Goal: Information Seeking & Learning: Find specific fact

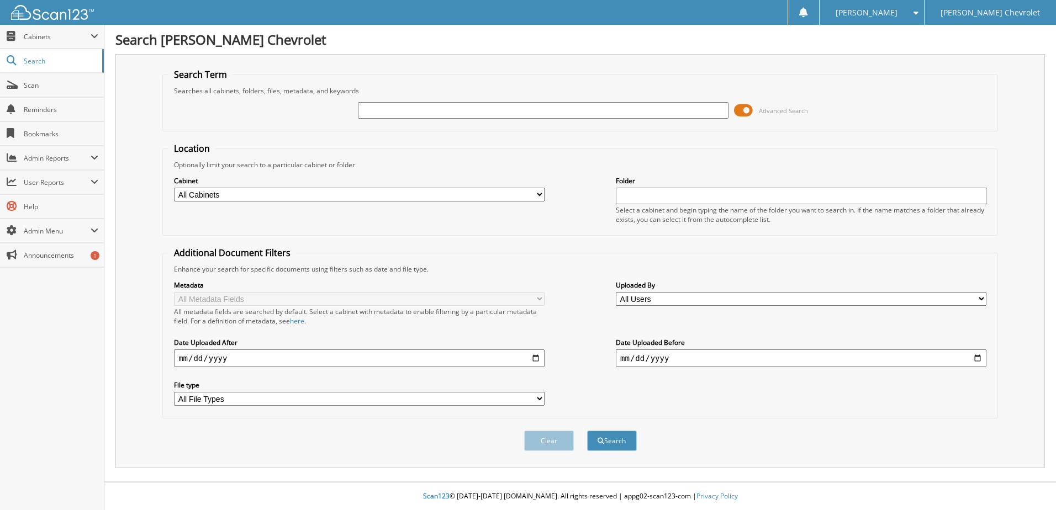
click at [420, 101] on div at bounding box center [543, 110] width 371 height 19
click at [422, 117] on input "text" at bounding box center [543, 110] width 371 height 17
click at [746, 109] on span at bounding box center [743, 110] width 19 height 17
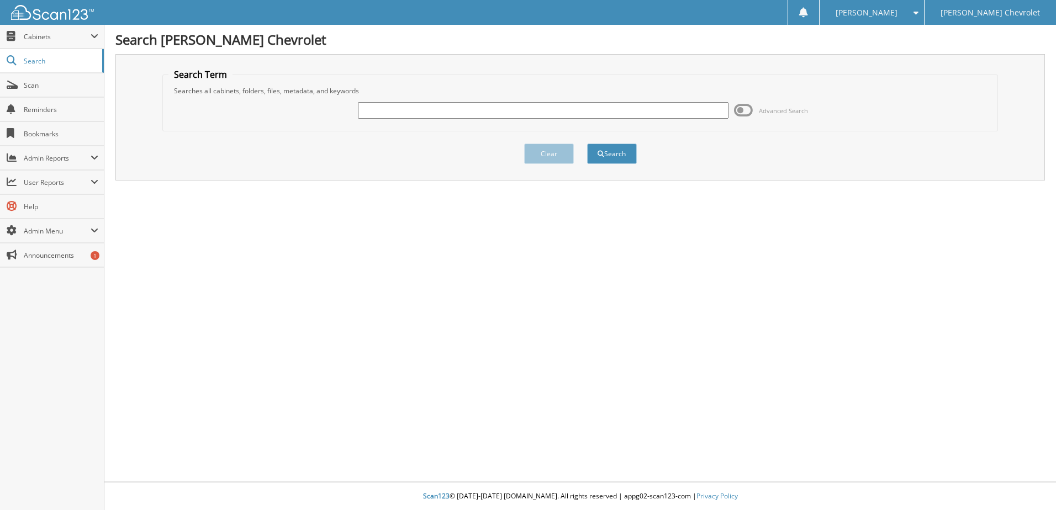
click at [565, 111] on input "text" at bounding box center [543, 110] width 371 height 17
type input "520632"
click at [587, 144] on button "Search" at bounding box center [612, 154] width 50 height 20
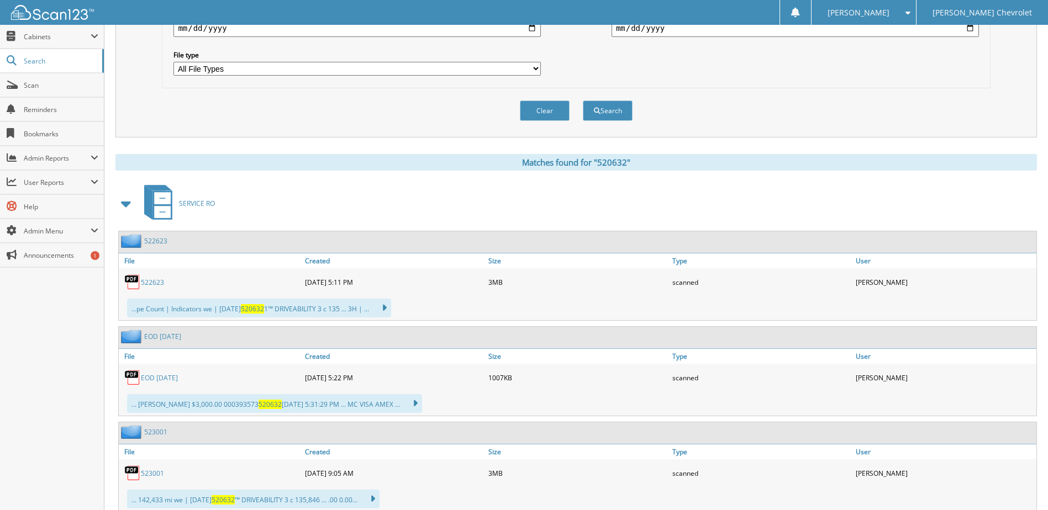
scroll to position [366, 0]
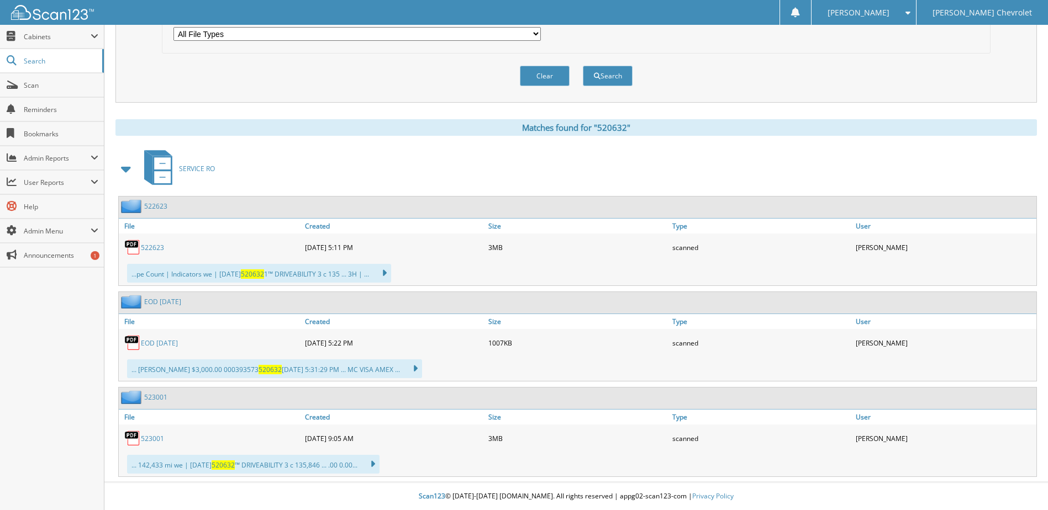
click at [152, 436] on link "523001" at bounding box center [152, 438] width 23 height 9
click at [150, 245] on link "522623" at bounding box center [152, 247] width 23 height 9
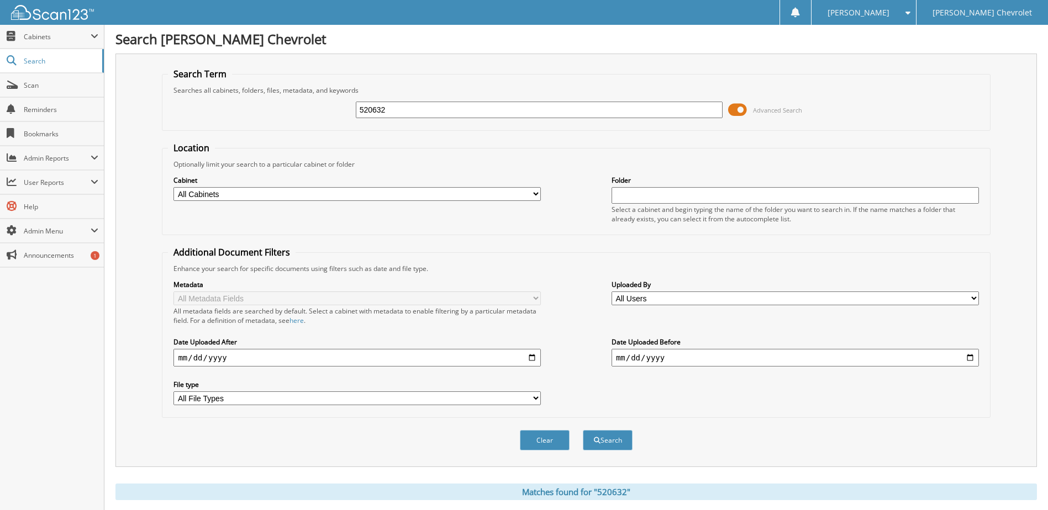
scroll to position [0, 0]
drag, startPoint x: 416, startPoint y: 111, endPoint x: 190, endPoint y: 160, distance: 231.1
click at [190, 160] on form "Search Term Searches all cabinets, folders, files, metadata, and keywords 52063…" at bounding box center [576, 265] width 828 height 395
type input "FELIX AVILA"
click at [583, 431] on button "Search" at bounding box center [608, 441] width 50 height 20
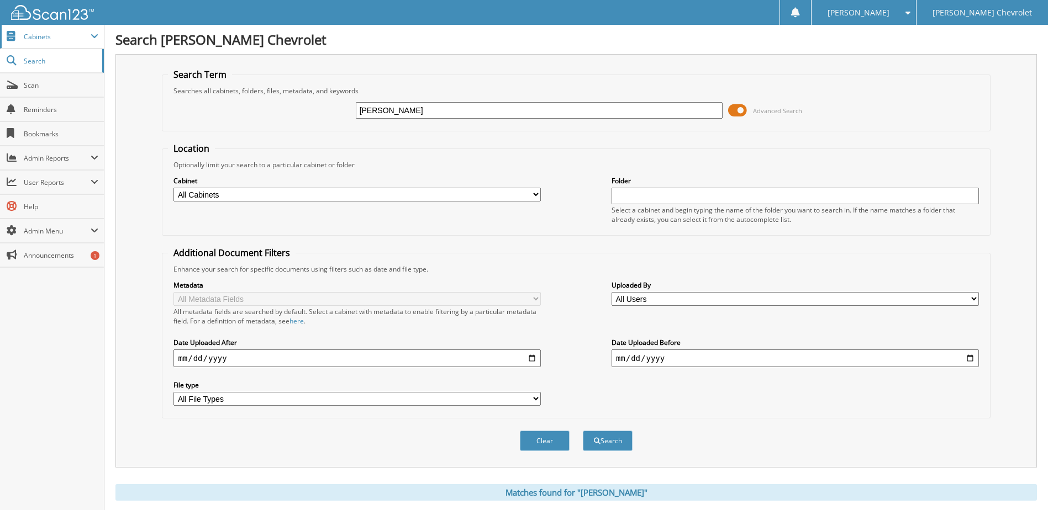
click at [57, 30] on span "Cabinets" at bounding box center [52, 37] width 104 height 24
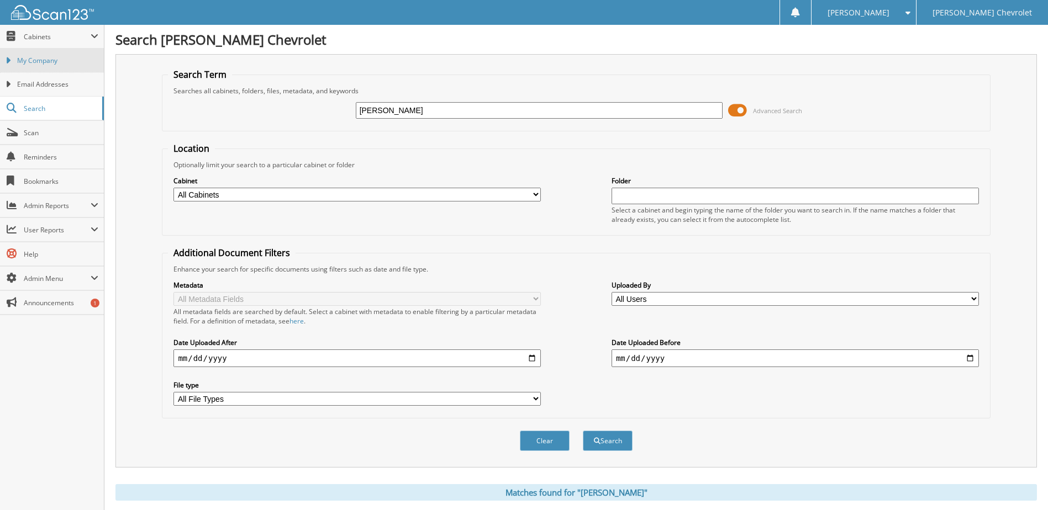
click at [45, 54] on link "My Company" at bounding box center [52, 61] width 104 height 24
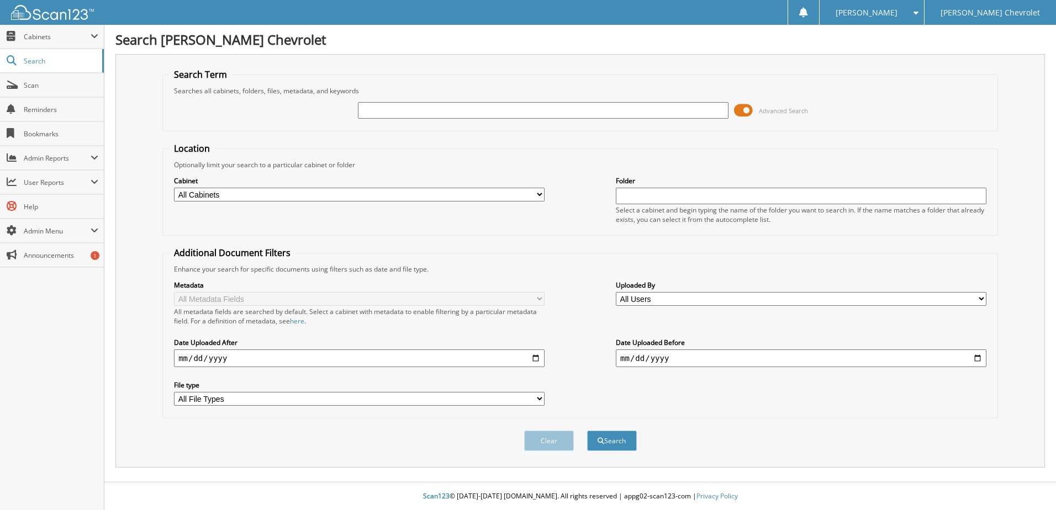
click at [446, 117] on input "text" at bounding box center [543, 110] width 371 height 17
type input "520632"
click at [587, 431] on button "Search" at bounding box center [612, 441] width 50 height 20
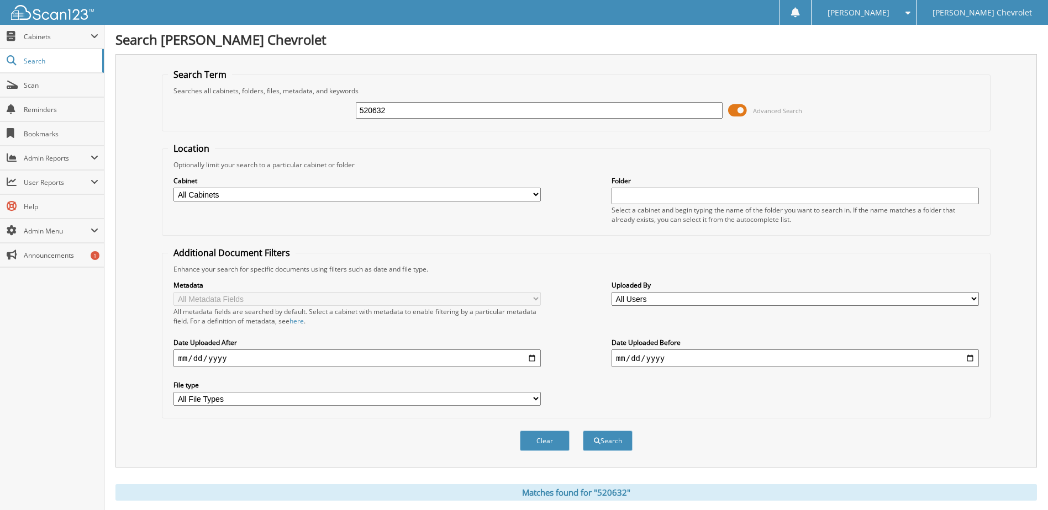
drag, startPoint x: 411, startPoint y: 105, endPoint x: 270, endPoint y: 126, distance: 143.0
click at [270, 126] on fieldset "Search Term Searches all cabinets, folders, files, metadata, and keywords 52063…" at bounding box center [576, 99] width 828 height 63
type input "HR395550"
click at [583, 431] on button "Search" at bounding box center [608, 441] width 50 height 20
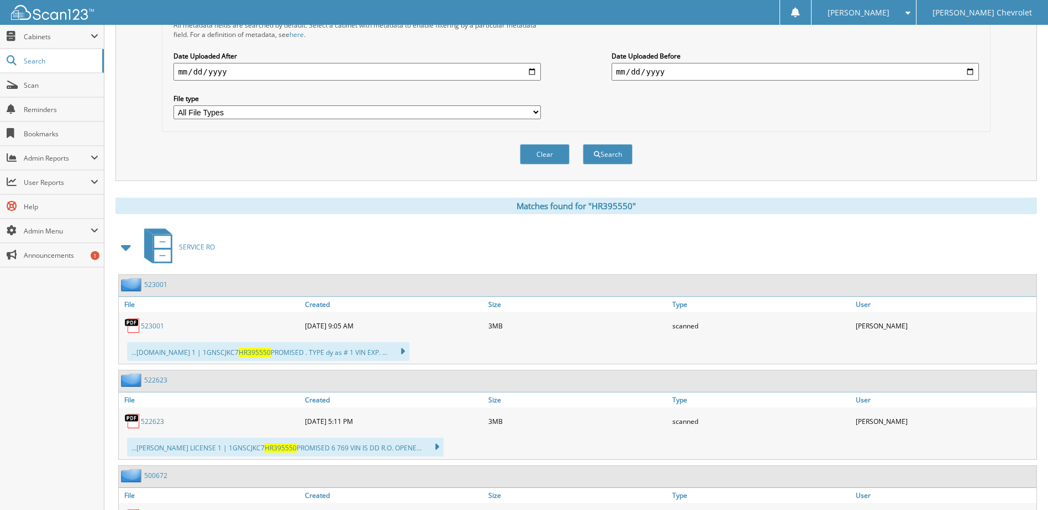
scroll to position [366, 0]
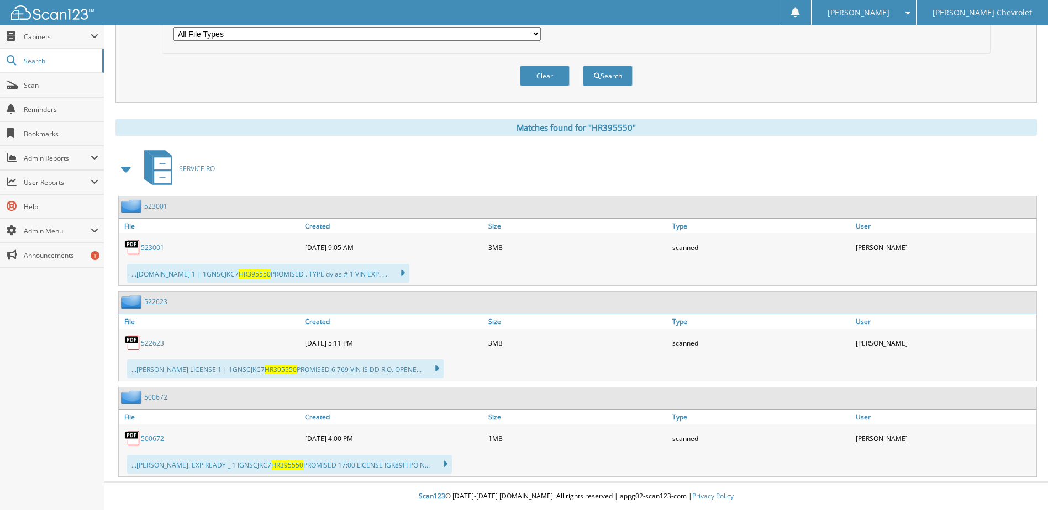
click at [149, 438] on link "500672" at bounding box center [152, 438] width 23 height 9
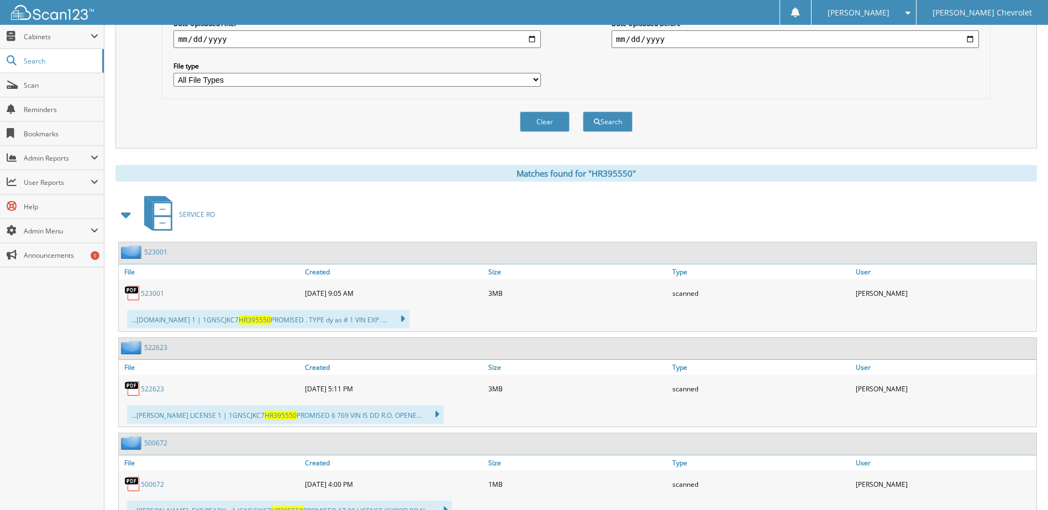
scroll to position [354, 0]
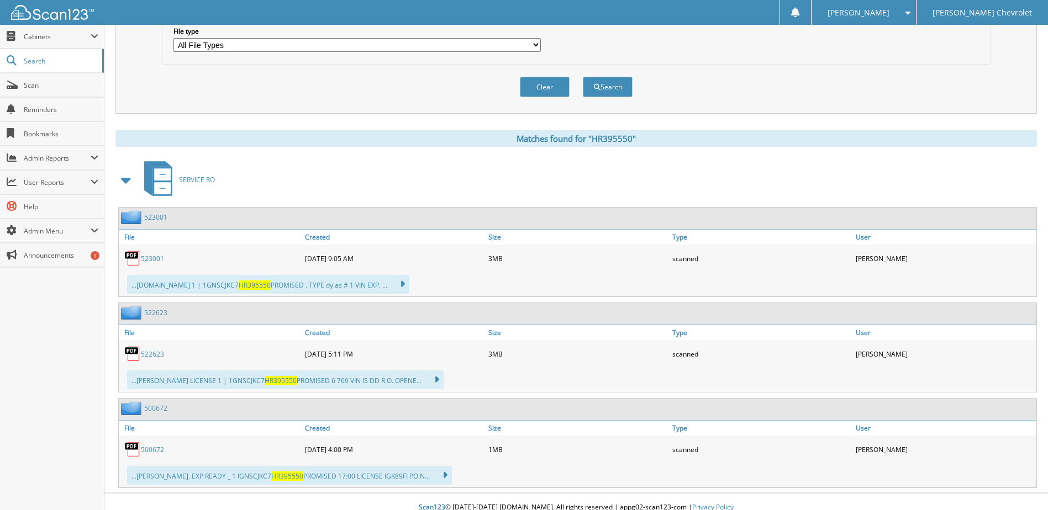
click at [191, 180] on span "SERVICE RO" at bounding box center [197, 179] width 36 height 9
click at [124, 176] on span at bounding box center [126, 180] width 15 height 20
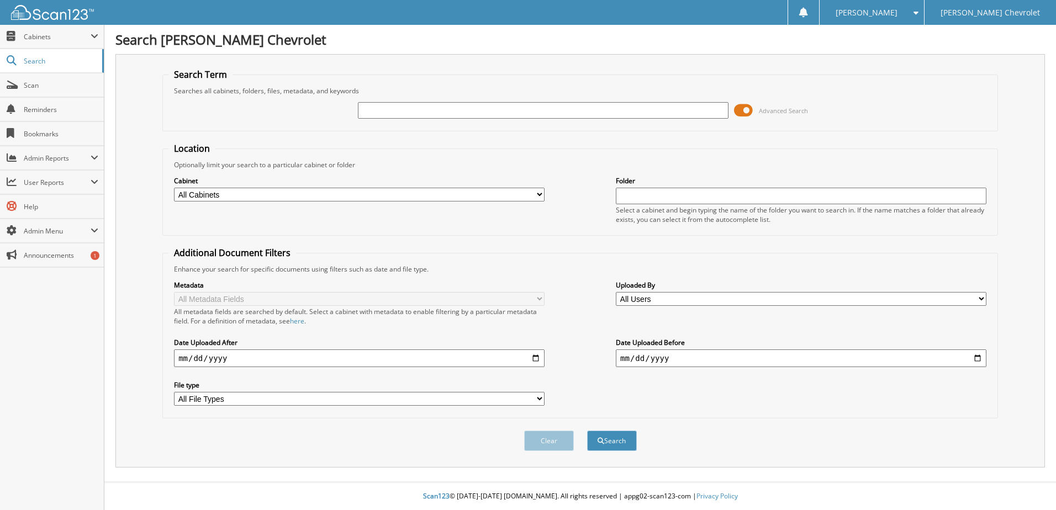
click at [520, 186] on div "Cabinet All Cabinets LOANER AGREEMENTS PARTS INVOICES SERVICE RO Needs Filing" at bounding box center [359, 189] width 371 height 28
